Goal: Task Accomplishment & Management: Use online tool/utility

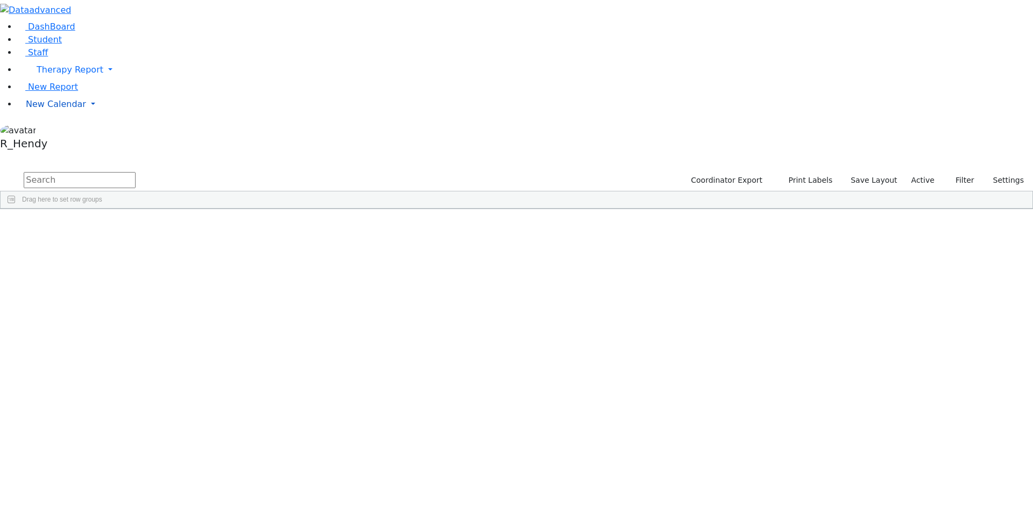
click at [49, 81] on link "New Calendar" at bounding box center [525, 70] width 1016 height 22
click at [49, 131] on span "Calendar" at bounding box center [42, 125] width 39 height 10
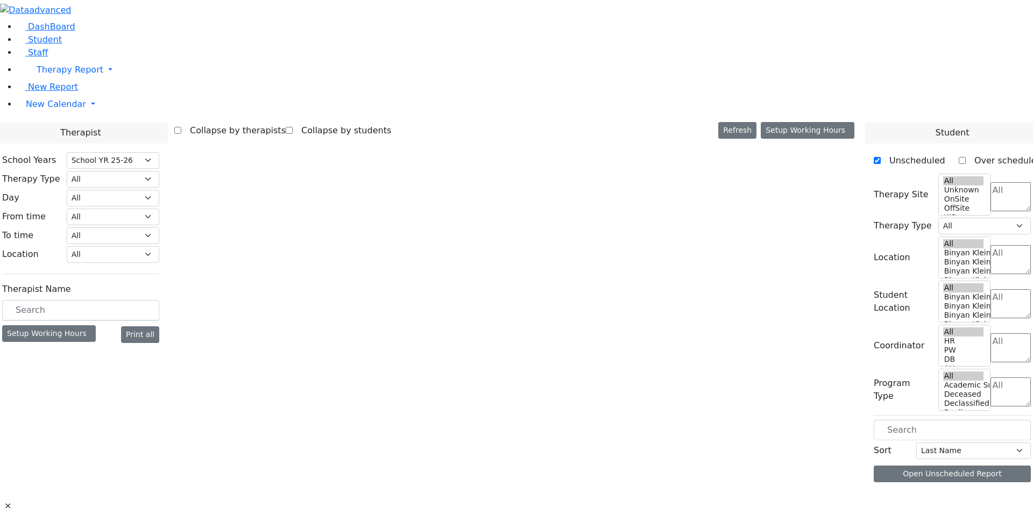
select select "212"
select select "2"
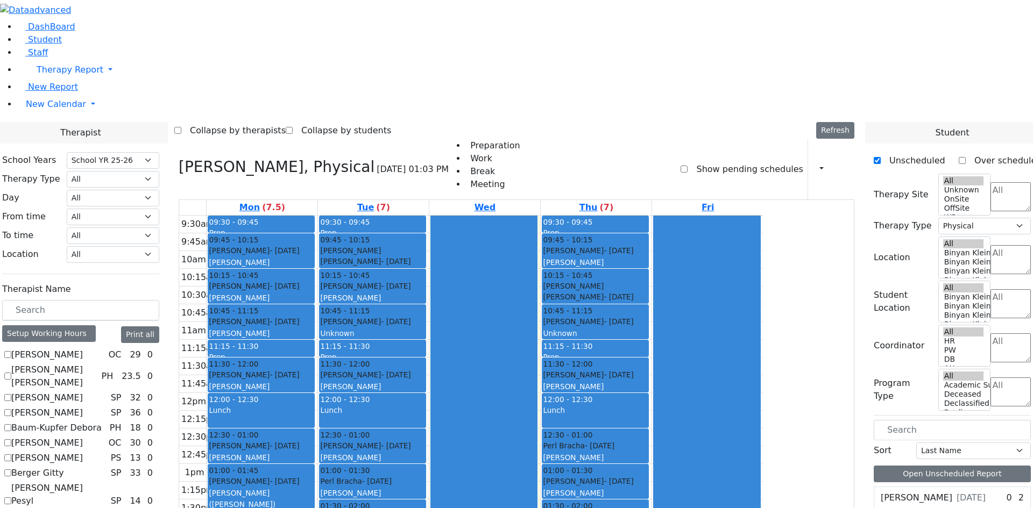
scroll to position [869, 0]
checkbox input "true"
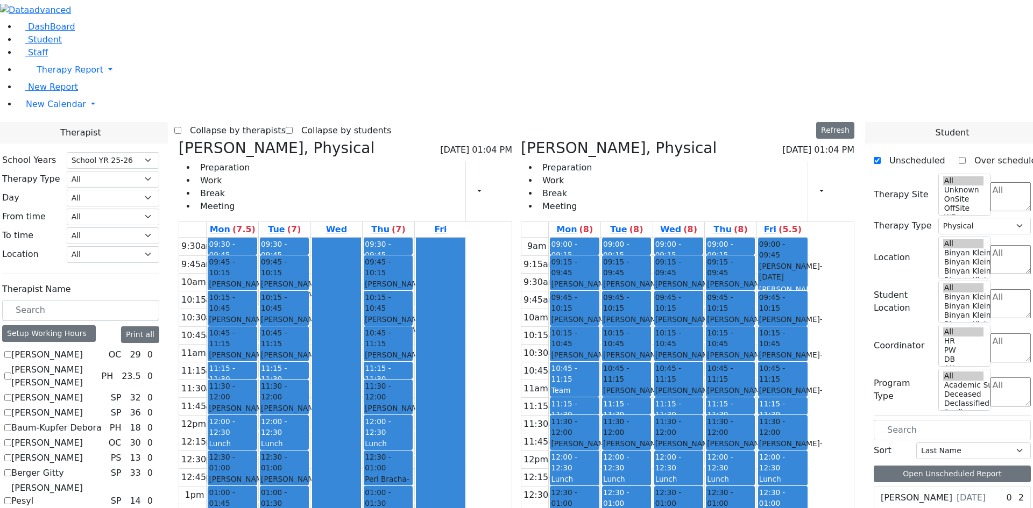
scroll to position [278, 0]
checkbox input "false"
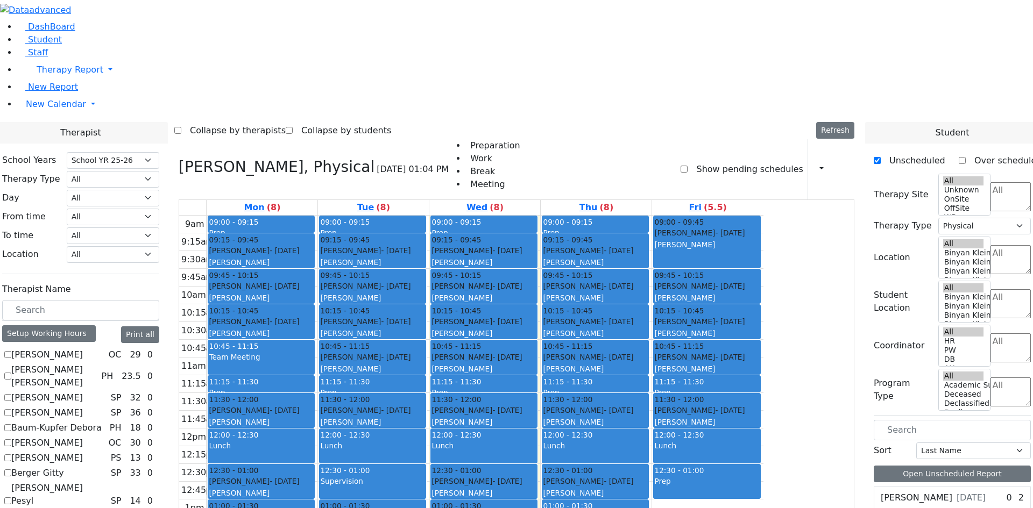
scroll to position [6, 0]
drag, startPoint x: 911, startPoint y: 466, endPoint x: 610, endPoint y: 403, distance: 307.1
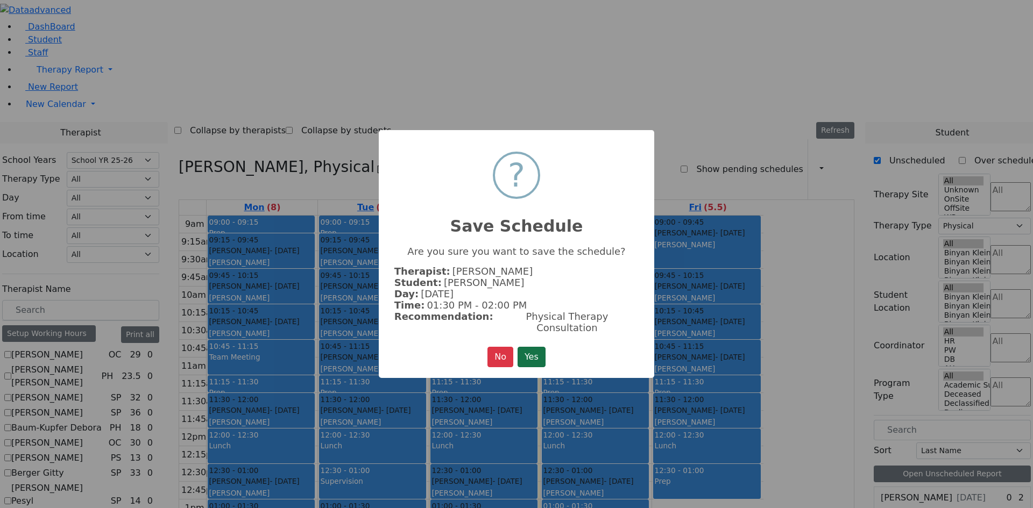
click at [522, 347] on button "Yes" at bounding box center [531, 357] width 28 height 20
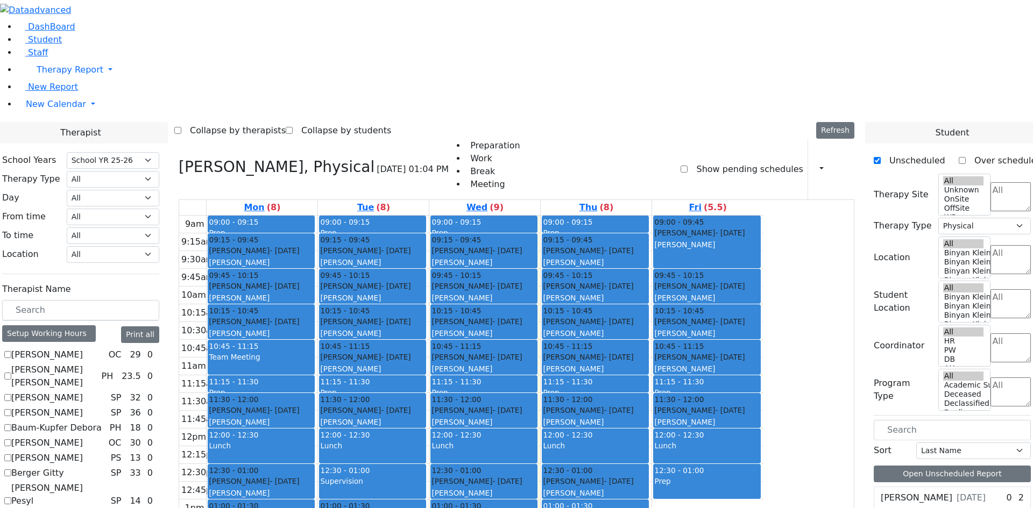
click at [763, 403] on div "9am 9:15am 9:30am 9:45am 10am 10:15am 10:30am 10:45am 11am 11:15am 11:30am 11:4…" at bounding box center [471, 429] width 584 height 426
drag, startPoint x: 790, startPoint y: 360, endPoint x: 758, endPoint y: 432, distance: 78.8
click at [741, 437] on div "9am 9:15am 9:30am 9:45am 10am 10:15am 10:30am 10:45am 11am 11:15am 11:30am 11:4…" at bounding box center [471, 429] width 584 height 426
click at [763, 414] on div "9am 9:15am 9:30am 9:45am 10am 10:15am 10:30am 10:45am 11am 11:15am 11:30am 11:4…" at bounding box center [471, 429] width 584 height 426
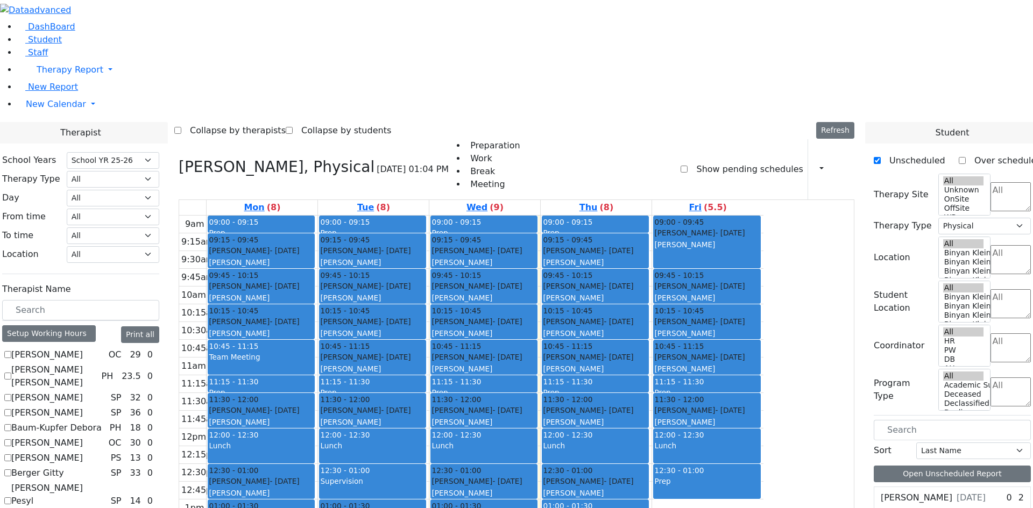
drag, startPoint x: 786, startPoint y: 420, endPoint x: 789, endPoint y: 374, distance: 45.8
drag, startPoint x: 790, startPoint y: 375, endPoint x: 789, endPoint y: 389, distance: 14.6
click at [763, 359] on div "9am 9:15am 9:30am 9:45am 10am 10:15am 10:30am 10:45am 11am 11:15am 11:30am 11:4…" at bounding box center [471, 429] width 584 height 426
drag, startPoint x: 804, startPoint y: 378, endPoint x: 801, endPoint y: 402, distance: 24.4
click at [763, 402] on div "9am 9:15am 9:30am 9:45am 10am 10:15am 10:30am 10:45am 11am 11:15am 11:30am 11:4…" at bounding box center [471, 429] width 584 height 426
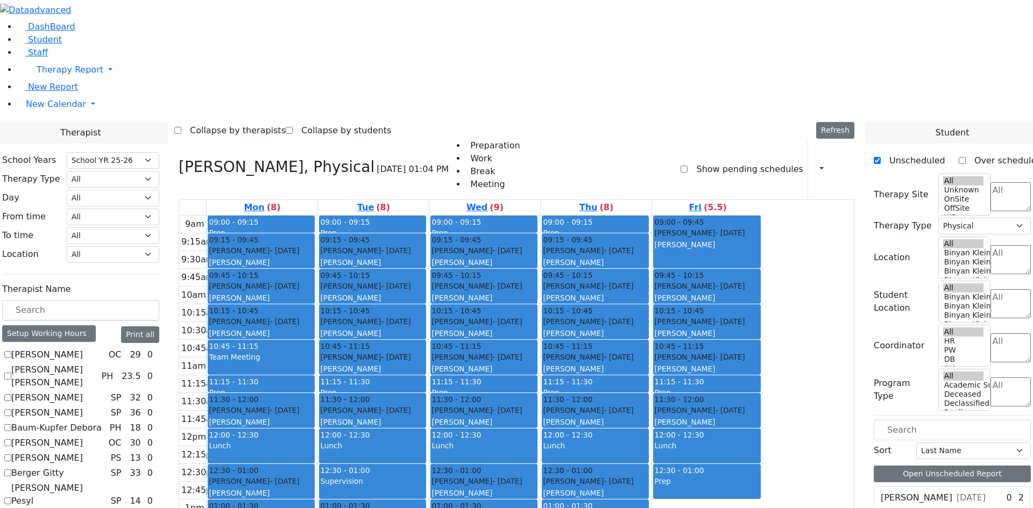
drag, startPoint x: 805, startPoint y: 412, endPoint x: 799, endPoint y: 385, distance: 27.5
click at [763, 376] on div "9am 9:15am 9:30am 9:45am 10am 10:15am 10:30am 10:45am 11am 11:15am 11:30am 11:4…" at bounding box center [471, 429] width 584 height 426
drag, startPoint x: 803, startPoint y: 364, endPoint x: 796, endPoint y: 387, distance: 24.2
click at [763, 391] on div "9am 9:15am 9:30am 9:45am 10am 10:15am 10:30am 10:45am 11am 11:15am 11:30am 11:4…" at bounding box center [471, 429] width 584 height 426
click at [763, 410] on div "9am 9:15am 9:30am 9:45am 10am 10:15am 10:30am 10:45am 11am 11:15am 11:30am 11:4…" at bounding box center [471, 429] width 584 height 426
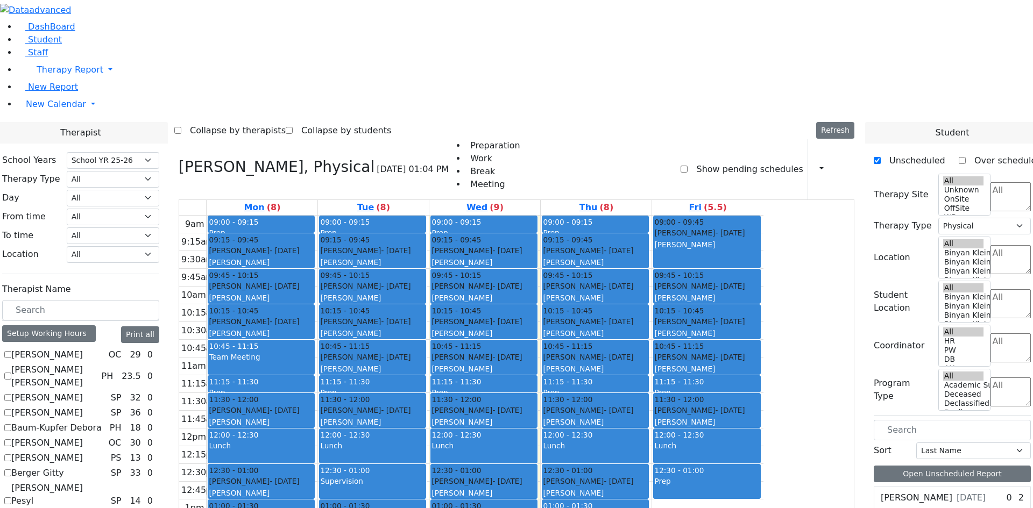
scroll to position [977, 0]
checkbox input "false"
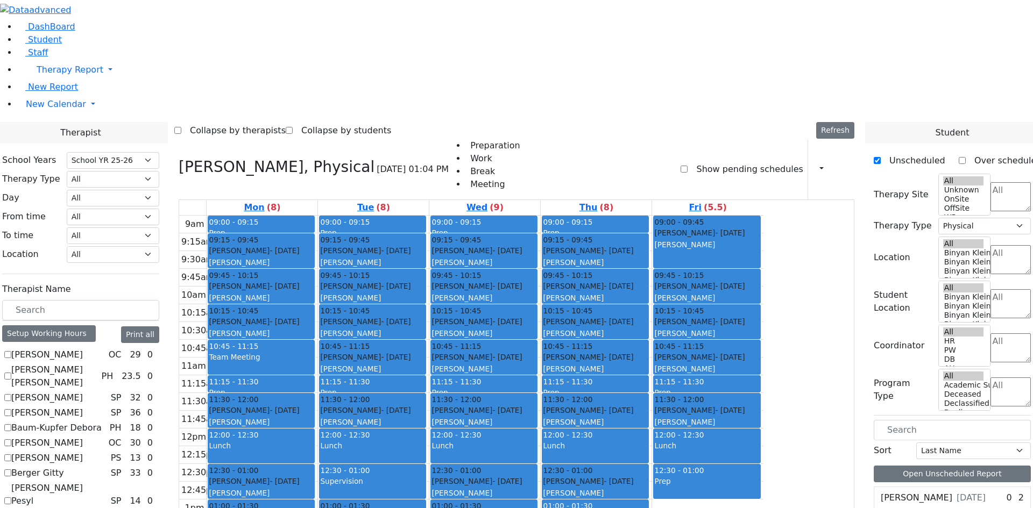
select select
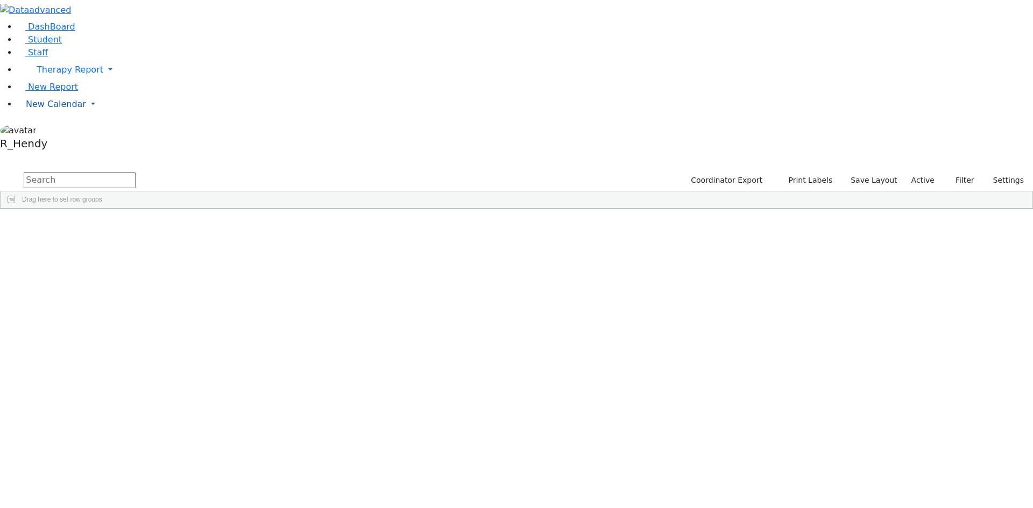
click at [60, 75] on span "New Calendar" at bounding box center [70, 70] width 67 height 10
click at [72, 144] on span "Teacher Report" at bounding box center [58, 138] width 65 height 10
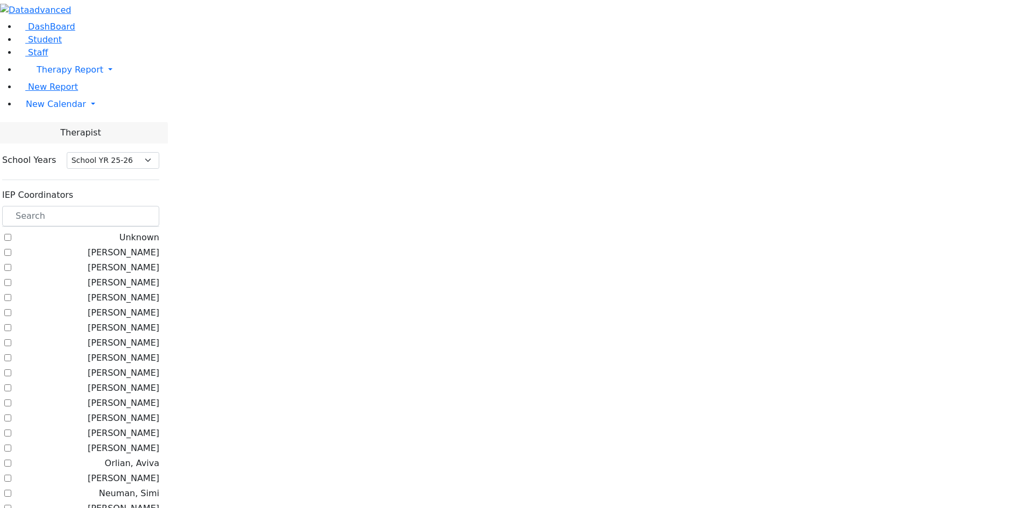
select select "212"
click at [44, 75] on span "New Calendar" at bounding box center [70, 70] width 67 height 10
click at [45, 131] on span "Calendar" at bounding box center [42, 125] width 39 height 10
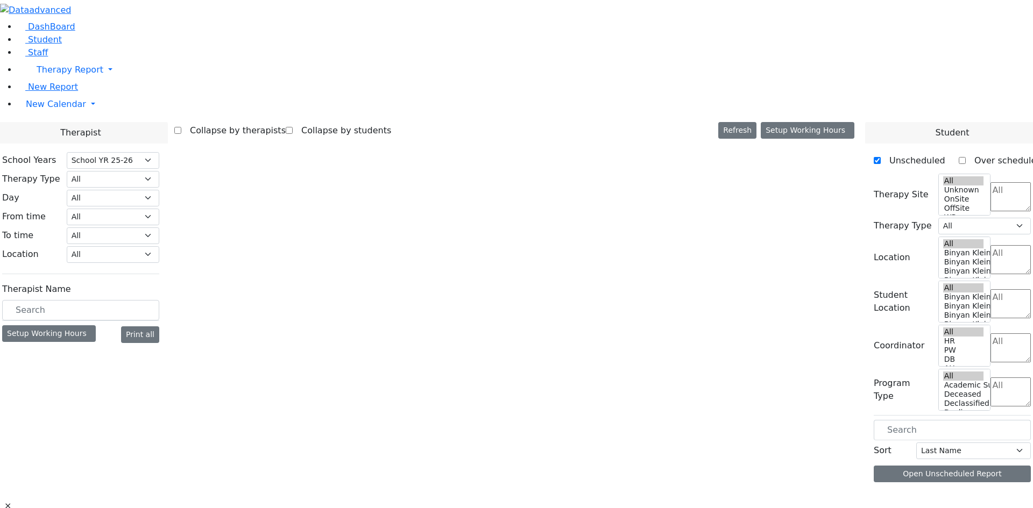
select select "212"
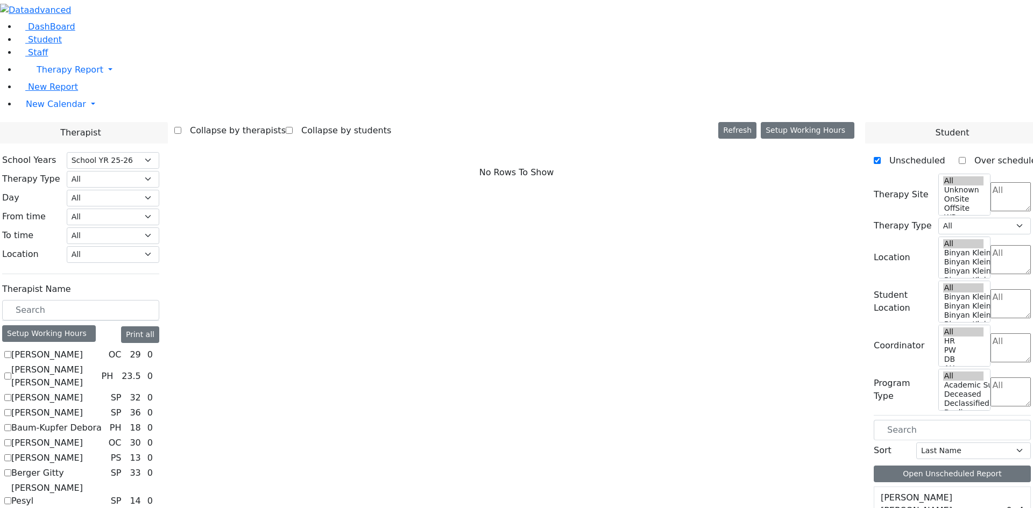
click at [64, 467] on label "Berger Gitty" at bounding box center [37, 473] width 53 height 13
click at [11, 470] on input "Berger Gitty" at bounding box center [7, 473] width 7 height 7
checkbox input "true"
select select "3"
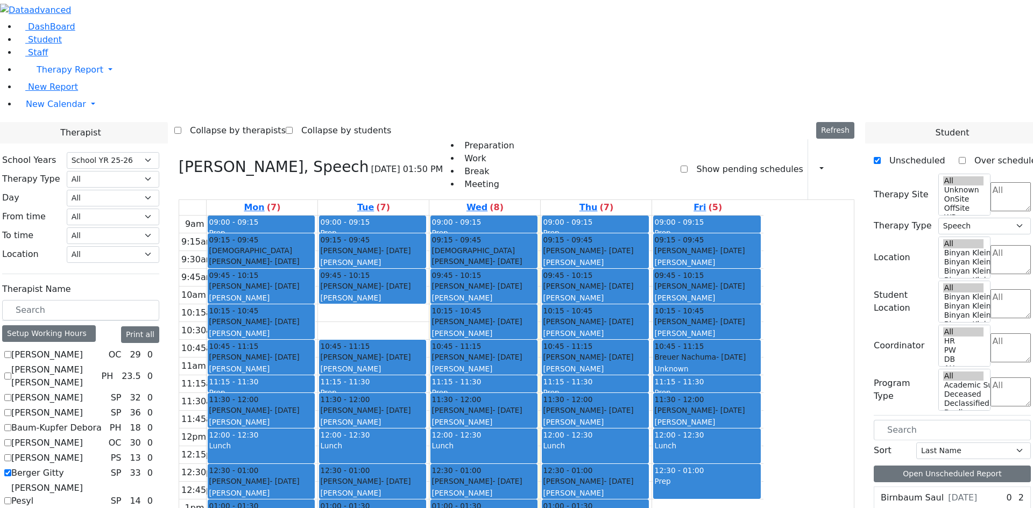
click at [759, 352] on div "[PERSON_NAME] - [DATE] Unknown" at bounding box center [706, 363] width 105 height 23
click at [759, 352] on div "[PERSON_NAME] - [DATE]" at bounding box center [706, 357] width 105 height 11
